Goal: Task Accomplishment & Management: Complete application form

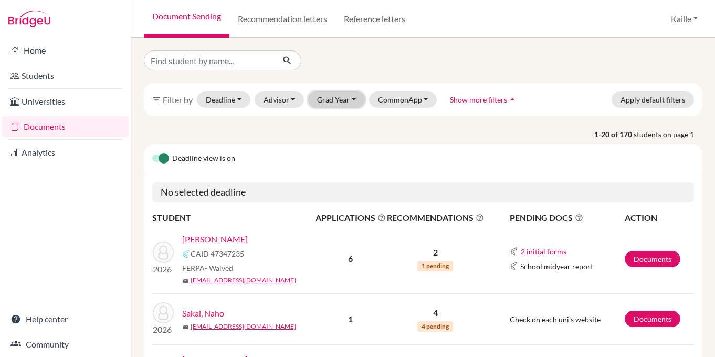
click at [345, 103] on button "Grad Year" at bounding box center [336, 99] width 57 height 16
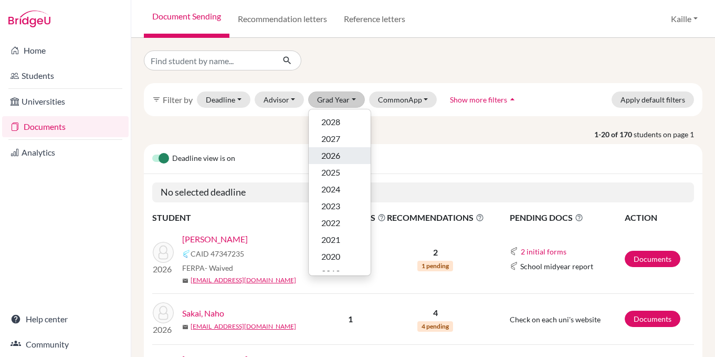
click at [341, 156] on div "2026" at bounding box center [339, 155] width 37 height 13
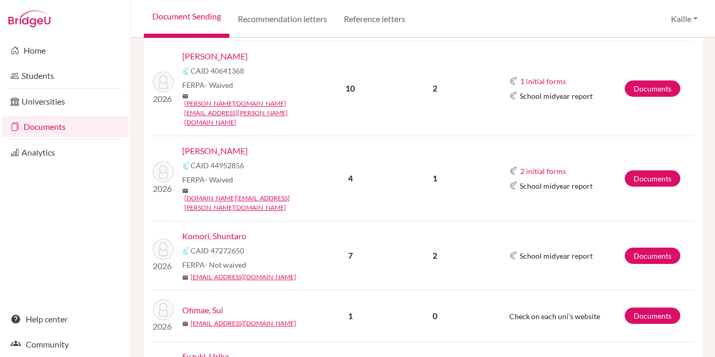
scroll to position [310, 0]
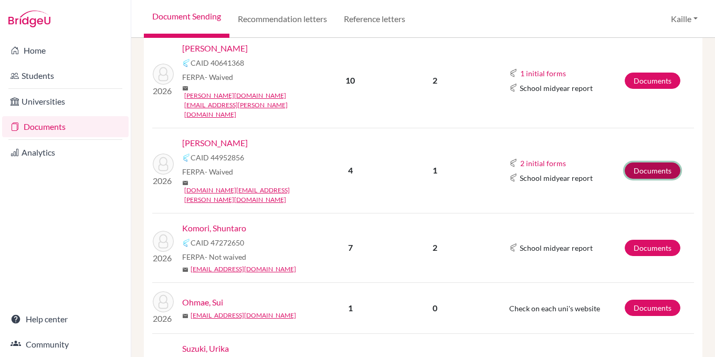
click at [641, 162] on link "Documents" at bounding box center [653, 170] width 56 height 16
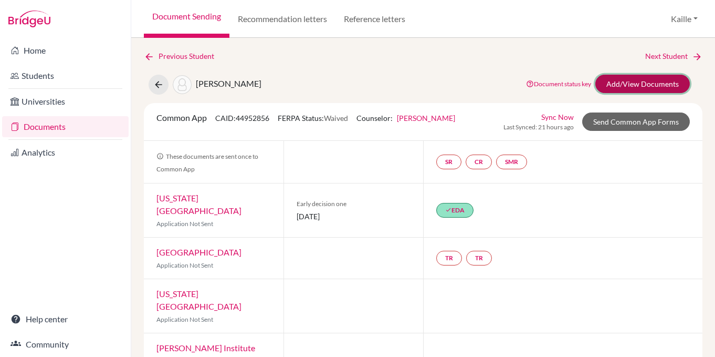
click at [654, 88] on link "Add/View Documents" at bounding box center [643, 84] width 95 height 18
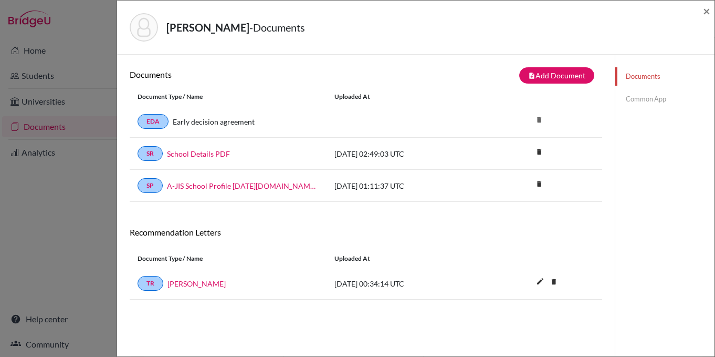
click at [636, 99] on link "Common App" at bounding box center [665, 99] width 99 height 18
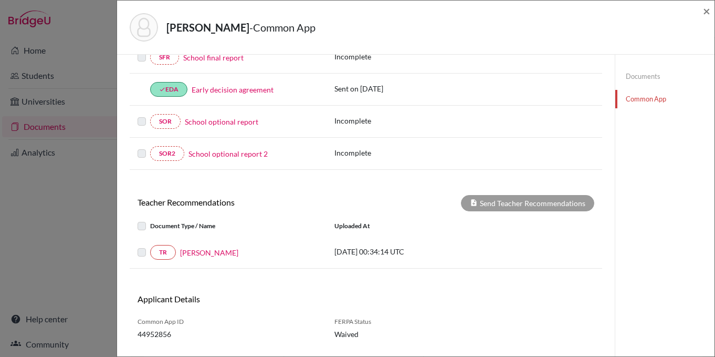
scroll to position [251, 0]
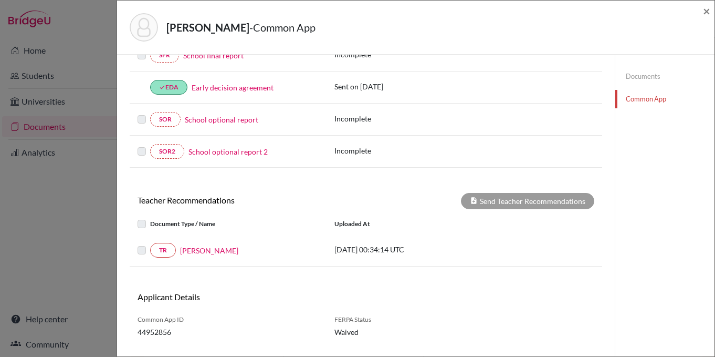
click at [150, 244] on label at bounding box center [150, 244] width 0 height 0
click at [165, 247] on link "TR" at bounding box center [163, 250] width 26 height 15
click at [150, 244] on label at bounding box center [150, 244] width 0 height 0
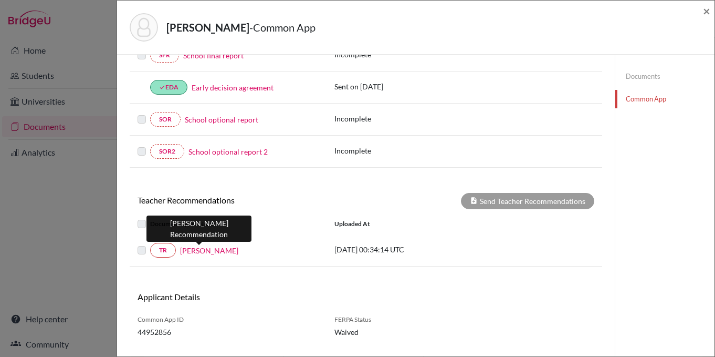
click at [194, 253] on link "[PERSON_NAME]" at bounding box center [209, 250] width 58 height 11
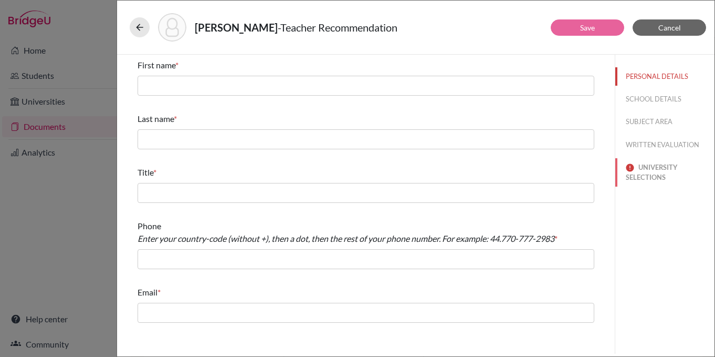
click at [666, 176] on button "UNIVERSITY SELECTIONS" at bounding box center [665, 172] width 99 height 28
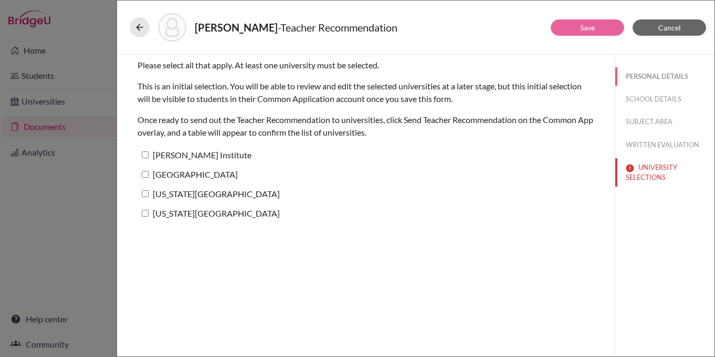
click at [652, 74] on button "PERSONAL DETAILS" at bounding box center [665, 76] width 99 height 18
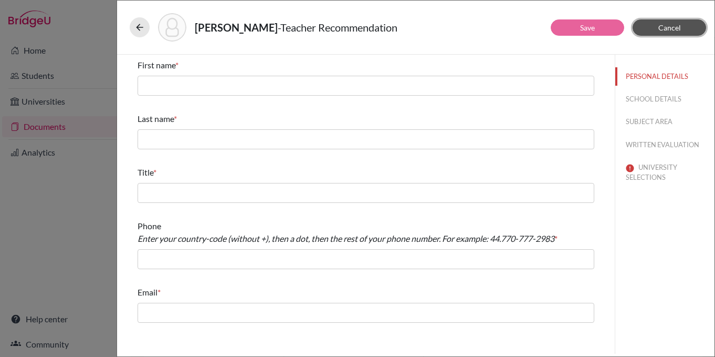
click at [654, 30] on button "Cancel" at bounding box center [670, 27] width 74 height 16
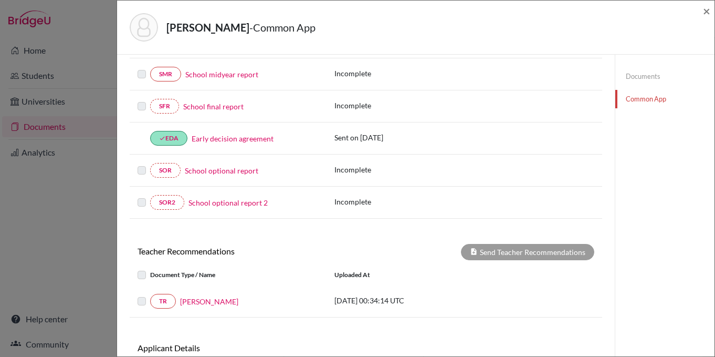
scroll to position [274, 0]
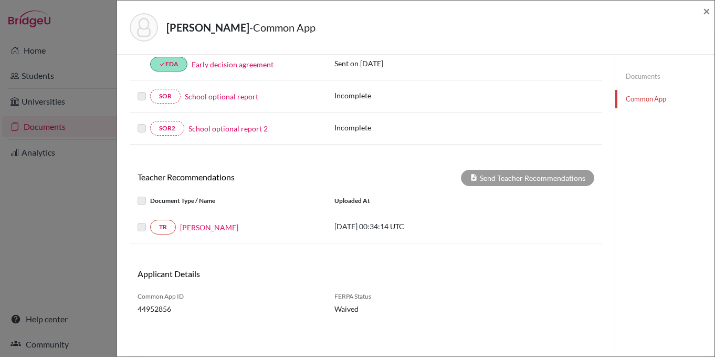
click at [150, 221] on label at bounding box center [150, 221] width 0 height 0
click at [166, 230] on link "TR" at bounding box center [163, 227] width 26 height 15
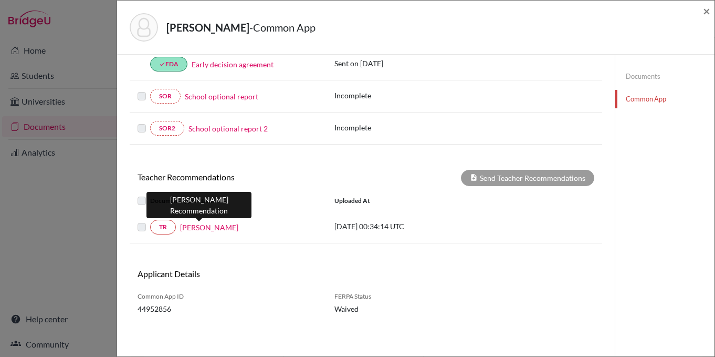
click at [207, 225] on link "Sarah Jones" at bounding box center [209, 227] width 58 height 11
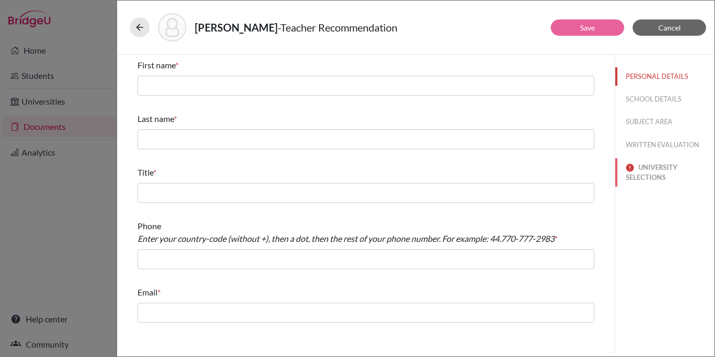
click at [656, 180] on button "UNIVERSITY SELECTIONS" at bounding box center [665, 172] width 99 height 28
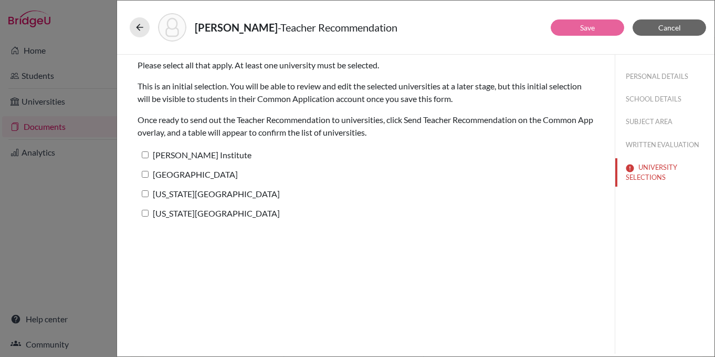
click at [147, 154] on input "Pratt Institute" at bounding box center [145, 154] width 7 height 7
checkbox input "true"
click at [147, 174] on input "Columbia University" at bounding box center [145, 174] width 7 height 7
checkbox input "true"
click at [147, 188] on label "New York University" at bounding box center [209, 193] width 142 height 15
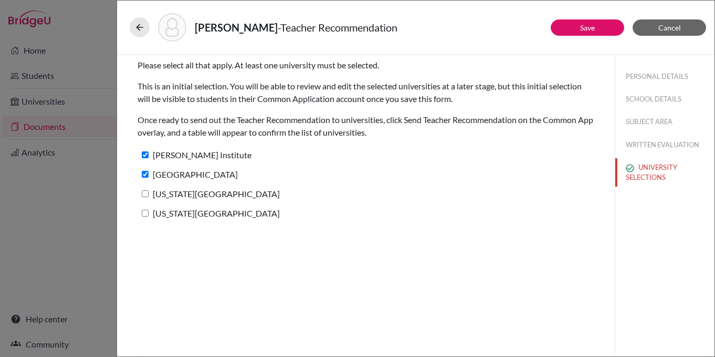
click at [147, 190] on input "New York University" at bounding box center [145, 193] width 7 height 7
checkbox input "true"
click at [146, 212] on input "Rhode Island School of Design" at bounding box center [145, 213] width 7 height 7
checkbox input "true"
click at [591, 25] on link "Save" at bounding box center [587, 27] width 15 height 9
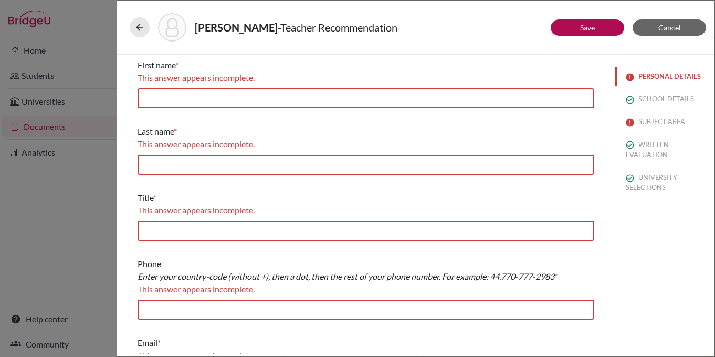
click at [661, 74] on button "PERSONAL DETAILS" at bounding box center [665, 76] width 99 height 18
click at [661, 124] on button "SUBJECT AREA" at bounding box center [665, 121] width 99 height 18
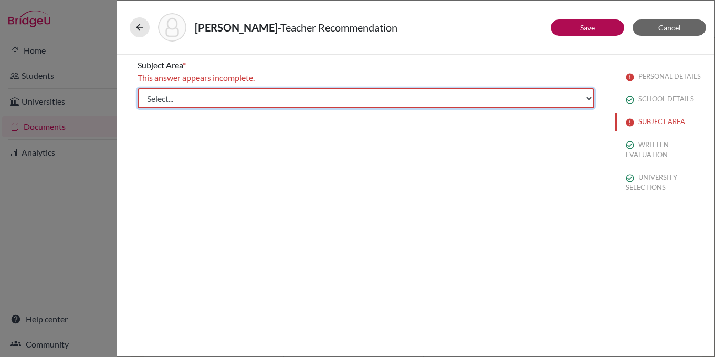
click at [485, 98] on select "Select... Math English Science World Language Social Studies Other Computer Sci…" at bounding box center [366, 98] width 457 height 20
select select "5"
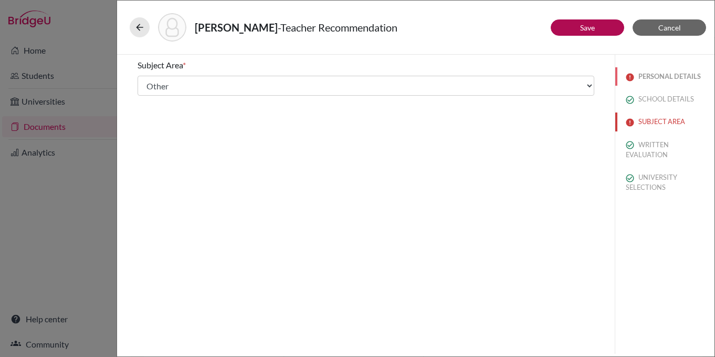
click at [651, 75] on button "PERSONAL DETAILS" at bounding box center [665, 76] width 99 height 18
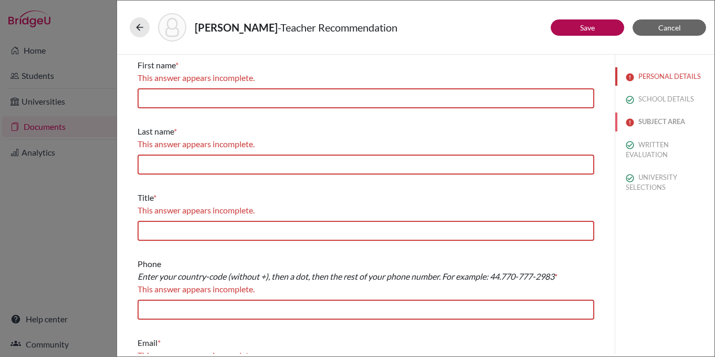
click at [664, 116] on button "SUBJECT AREA" at bounding box center [665, 121] width 99 height 18
select select "5"
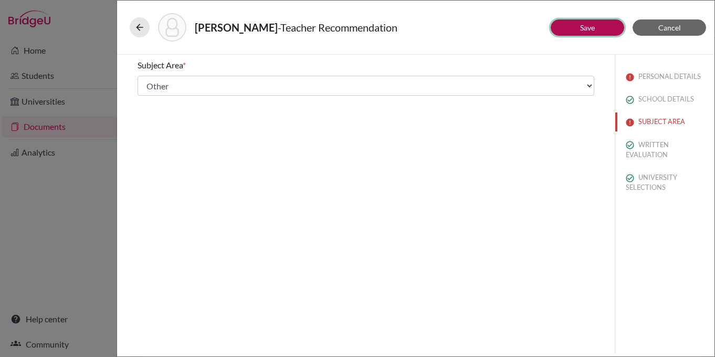
click at [582, 35] on button "Save" at bounding box center [588, 27] width 74 height 16
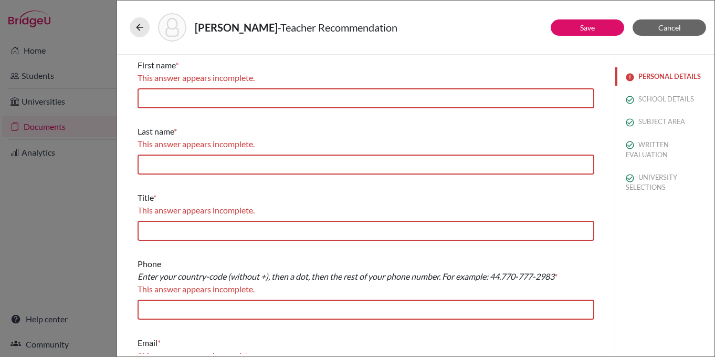
click at [657, 80] on button "PERSONAL DETAILS" at bounding box center [665, 76] width 99 height 18
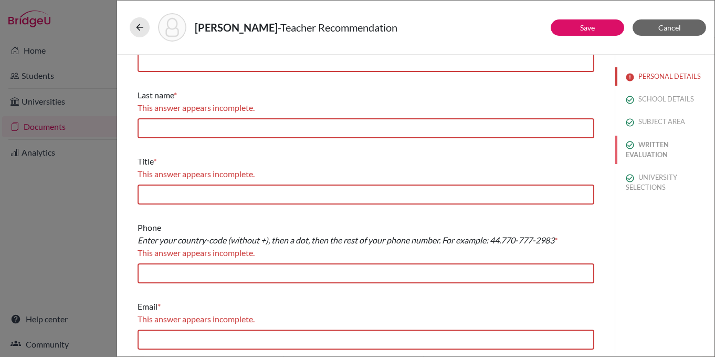
click at [649, 159] on button "WRITTEN EVALUATION" at bounding box center [665, 150] width 99 height 28
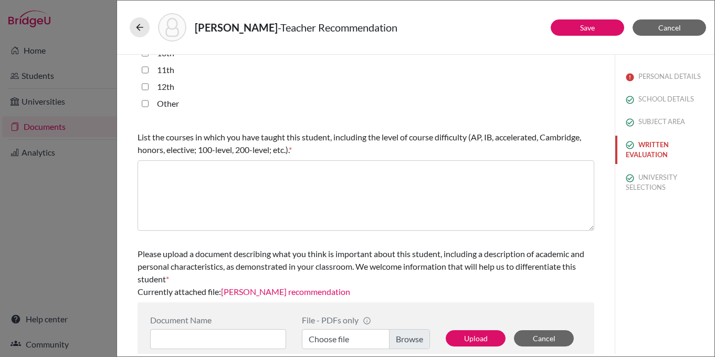
scroll to position [308, 0]
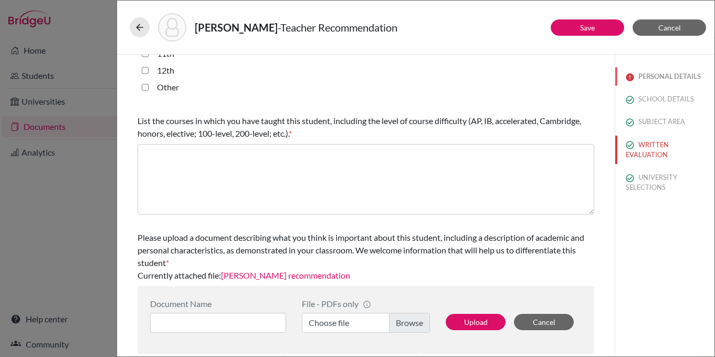
click at [661, 79] on button "PERSONAL DETAILS" at bounding box center [665, 76] width 99 height 18
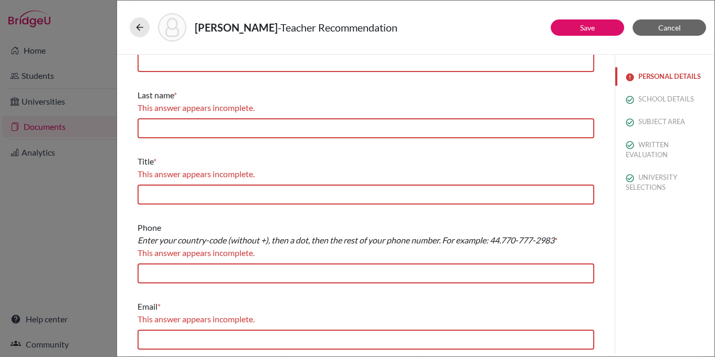
scroll to position [0, 0]
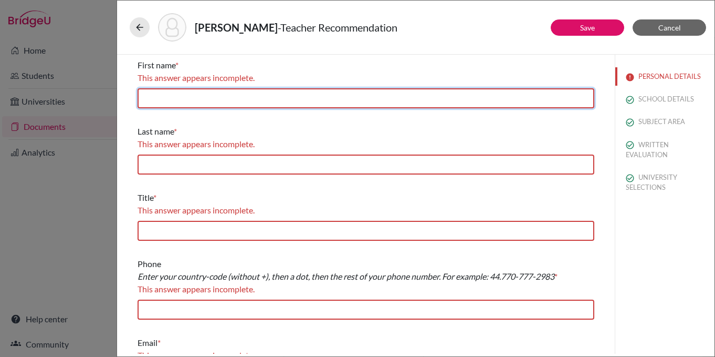
click at [435, 98] on input "text" at bounding box center [366, 98] width 457 height 20
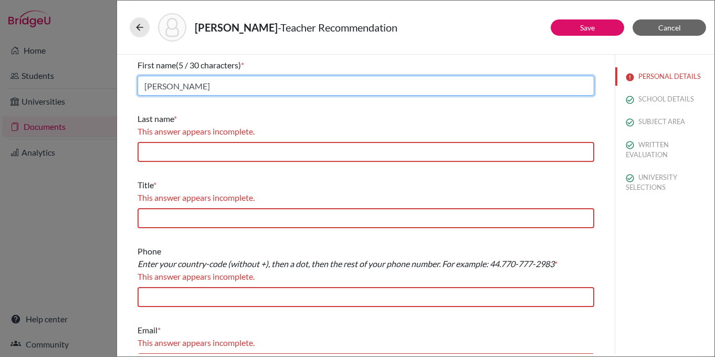
type input "Sarah"
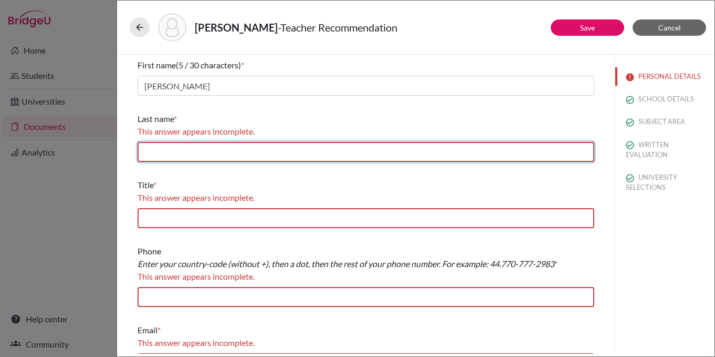
click at [296, 152] on input "text" at bounding box center [366, 152] width 457 height 20
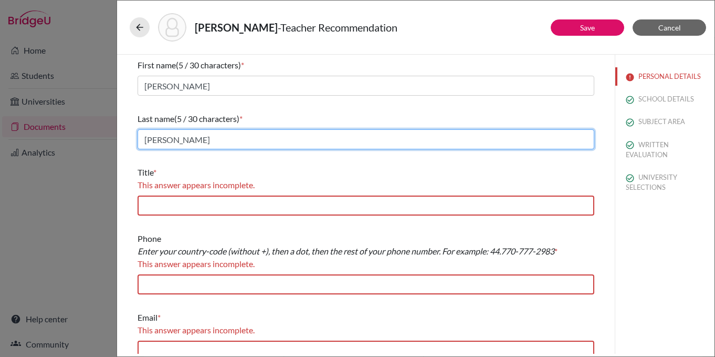
type input "Jones"
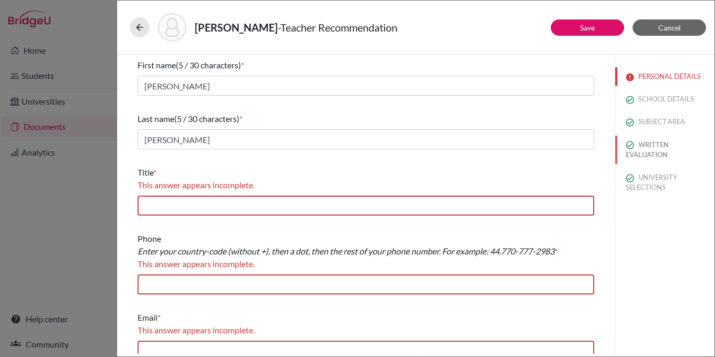
click at [653, 149] on button "WRITTEN EVALUATION" at bounding box center [665, 150] width 99 height 28
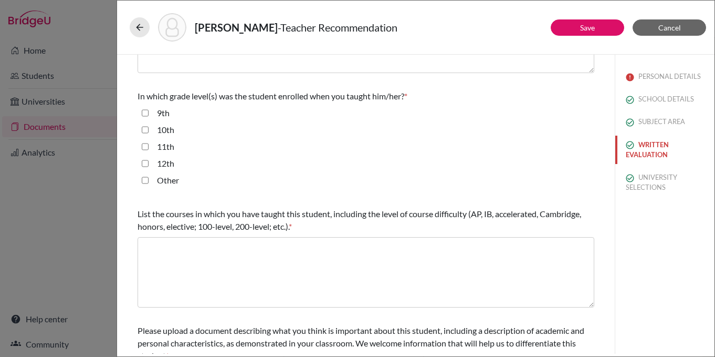
scroll to position [308, 0]
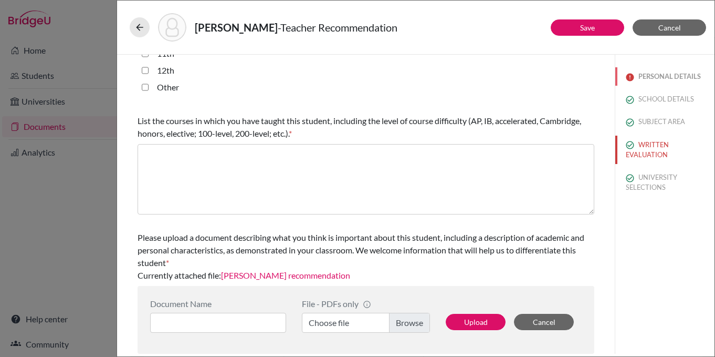
click at [660, 83] on button "PERSONAL DETAILS" at bounding box center [665, 76] width 99 height 18
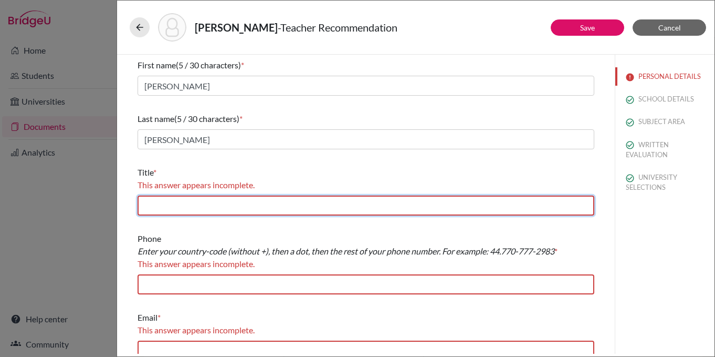
click at [255, 209] on input "text" at bounding box center [366, 205] width 457 height 20
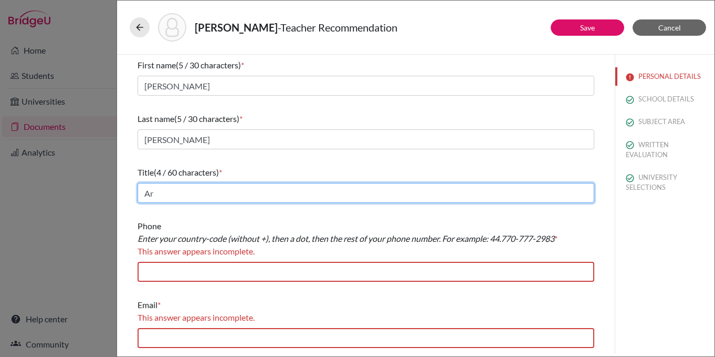
type input "A"
type input "Secondary School Teachers"
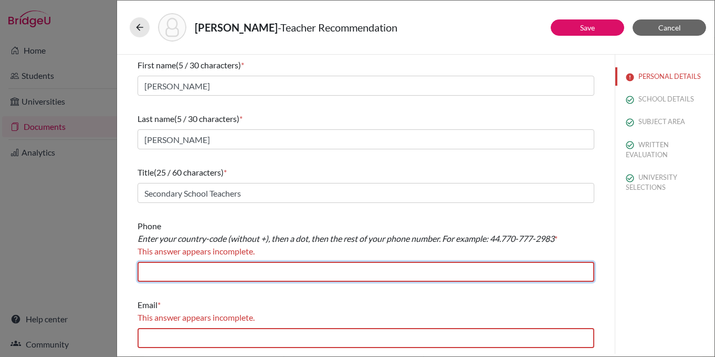
click at [253, 273] on input "text" at bounding box center [366, 272] width 457 height 20
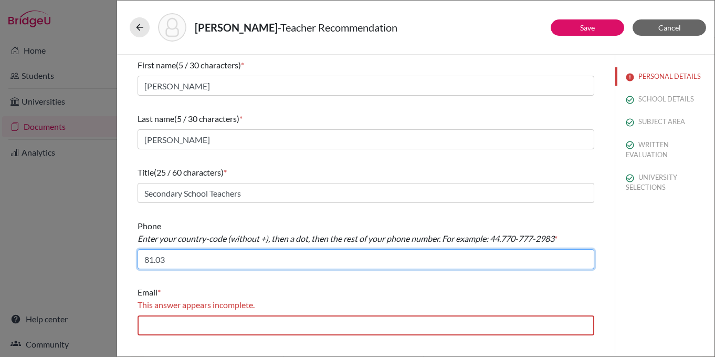
type input "81.03"
